Goal: Communication & Community: Answer question/provide support

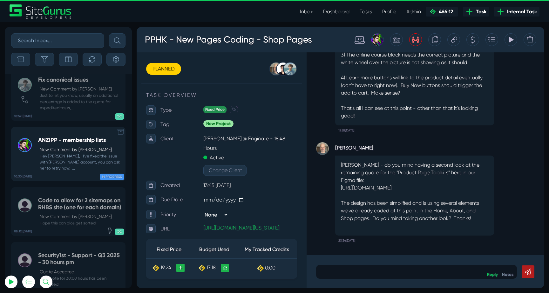
scroll to position [-25017, 0]
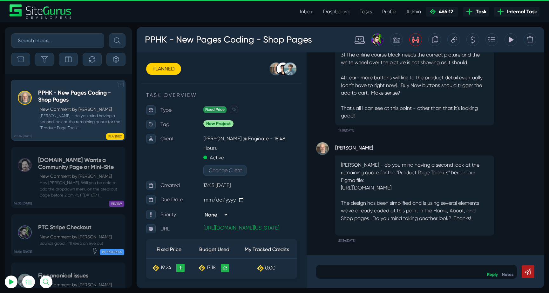
click at [70, 124] on small "[PERSON_NAME] - do you mind having a second look at the remaining quote for the…" at bounding box center [80, 122] width 84 height 18
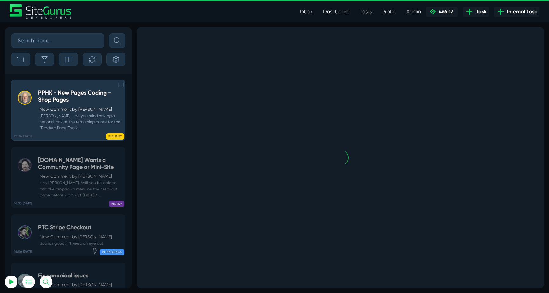
scroll to position [0, 0]
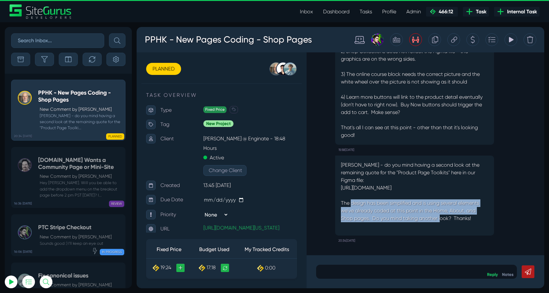
drag, startPoint x: 356, startPoint y: 205, endPoint x: 442, endPoint y: 222, distance: 87.8
click at [442, 221] on p "[PERSON_NAME] - do you mind having a second look at the remaining quote for the…" at bounding box center [415, 192] width 148 height 61
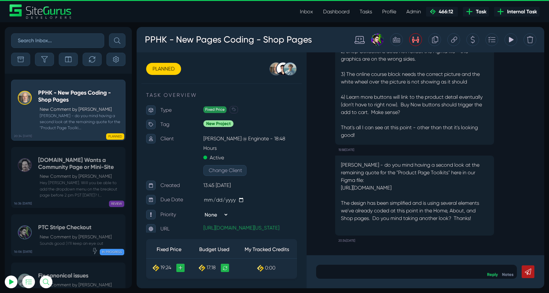
click at [442, 223] on p at bounding box center [415, 227] width 148 height 8
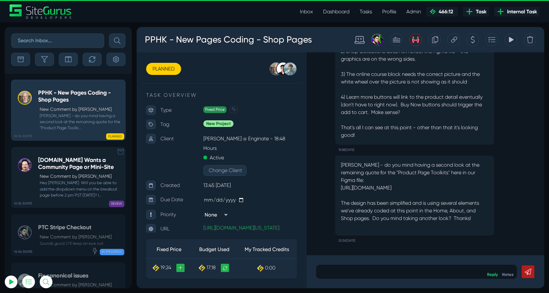
click at [83, 192] on small "Hey [PERSON_NAME]. Will you be able to add the dropdown menu on the breakout pa…" at bounding box center [80, 189] width 84 height 18
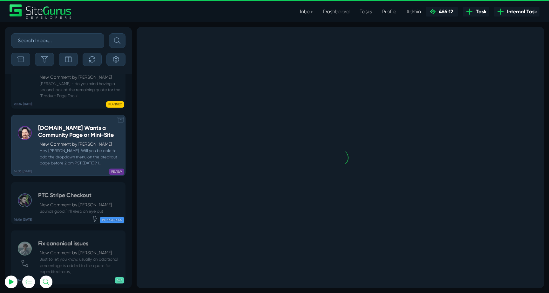
scroll to position [-24950, 0]
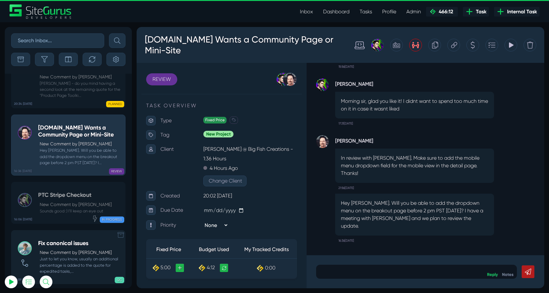
click at [75, 240] on h5 "Fix canonical issues" at bounding box center [80, 243] width 84 height 7
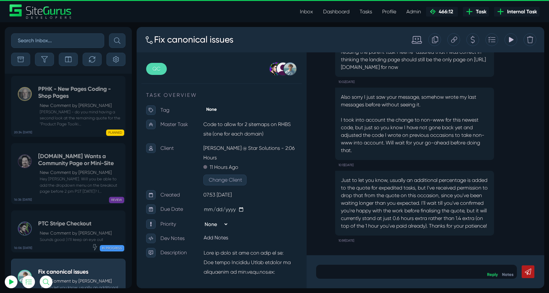
scroll to position [-25017, 0]
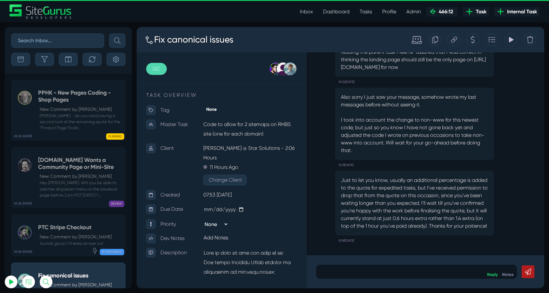
click at [70, 159] on h5 "[DOMAIN_NAME] Wants a Community Page or Mini-Site" at bounding box center [80, 164] width 84 height 14
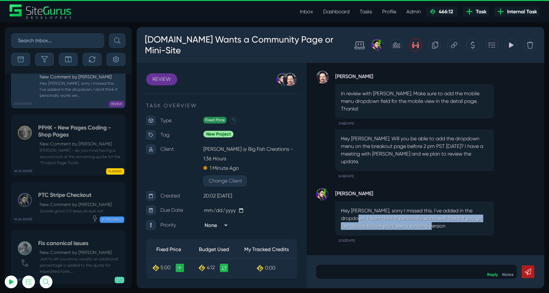
drag, startPoint x: 341, startPoint y: 218, endPoint x: 464, endPoint y: 225, distance: 123.3
click at [466, 225] on p "Hey [PERSON_NAME], sorry I missed this. I've added in the dropdown. I dont thin…" at bounding box center [415, 218] width 148 height 23
click at [464, 225] on p "Hey [PERSON_NAME], sorry I missed this. I've added in the dropdown. I dont thin…" at bounding box center [415, 218] width 148 height 23
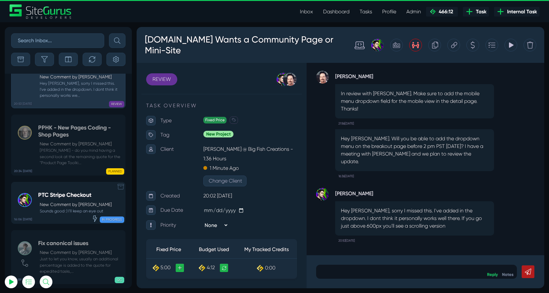
click at [67, 208] on small "Sounds good :) I'll keep an eye out" at bounding box center [75, 211] width 74 height 6
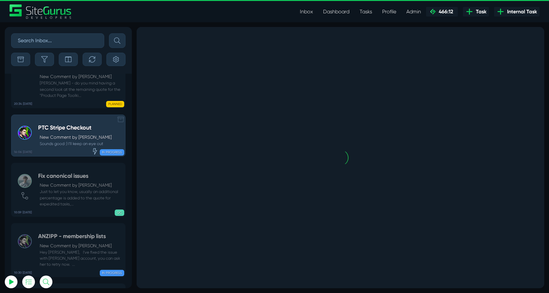
scroll to position [-25017, 0]
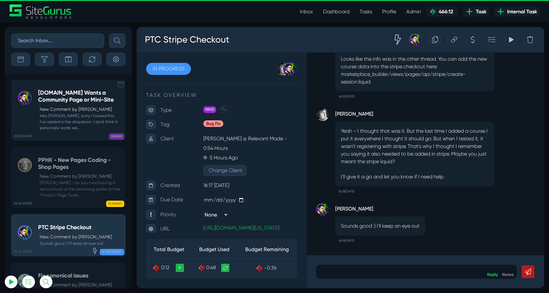
click at [59, 117] on small "Hey [PERSON_NAME], sorry I missed this. I've added in the dropdown. I dont thin…" at bounding box center [80, 122] width 84 height 18
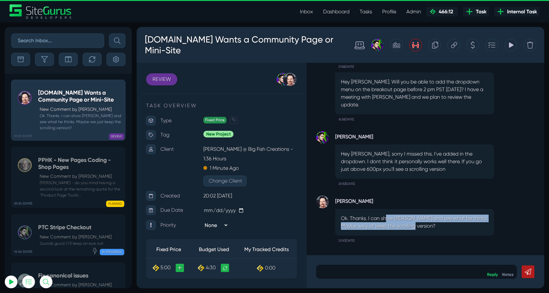
drag, startPoint x: 386, startPoint y: 218, endPoint x: 480, endPoint y: 225, distance: 93.7
click at [482, 225] on p "Ok. Thanks. I can show [PERSON_NAME] and see what he thinks. Maybe we just keep…" at bounding box center [415, 222] width 148 height 15
click at [480, 225] on p "Ok. Thanks. I can show [PERSON_NAME] and see what he thinks. Maybe we just keep…" at bounding box center [415, 222] width 148 height 15
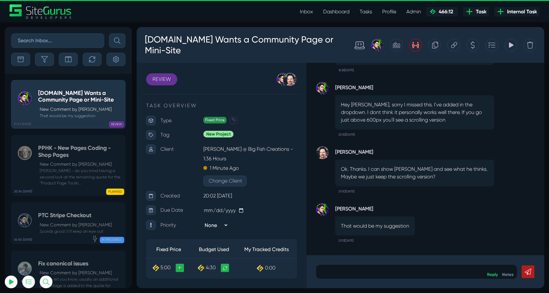
scroll to position [-25005, 0]
